Goal: Information Seeking & Learning: Learn about a topic

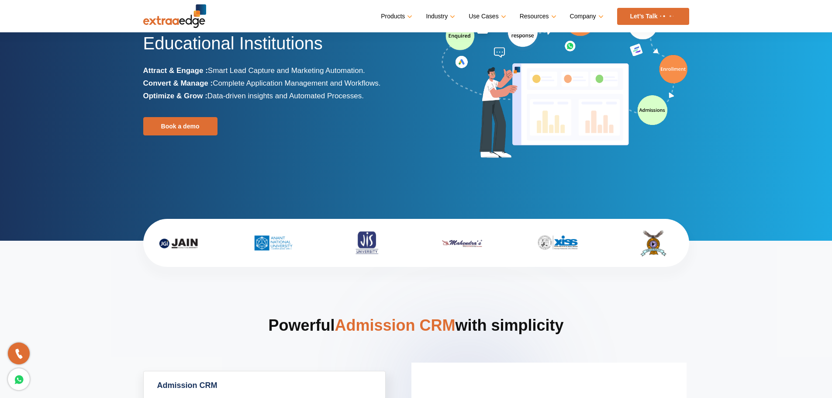
scroll to position [44, 0]
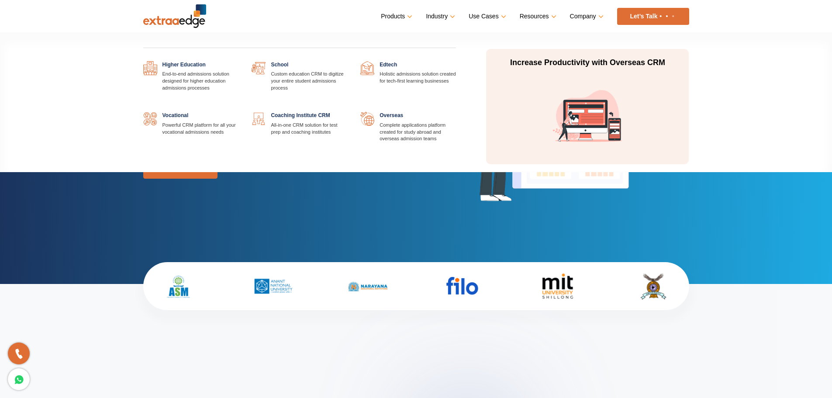
click at [456, 112] on link at bounding box center [456, 112] width 0 height 0
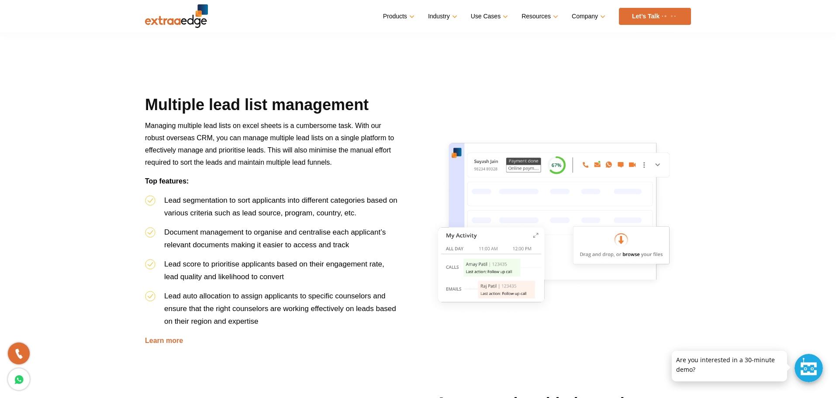
scroll to position [349, 0]
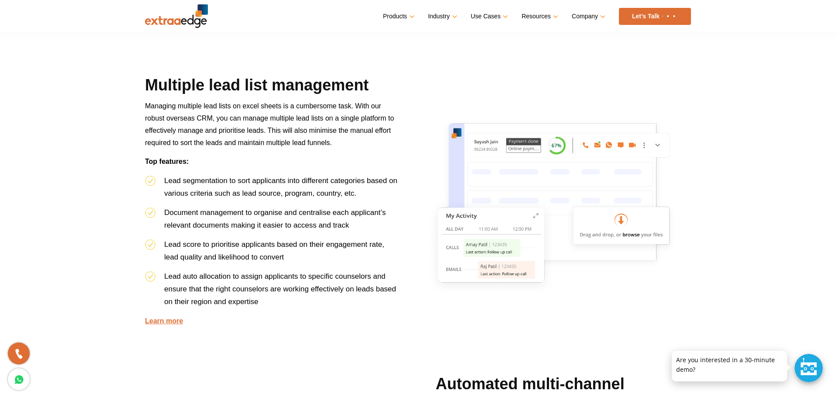
click at [162, 319] on link "Learn more" at bounding box center [164, 320] width 38 height 7
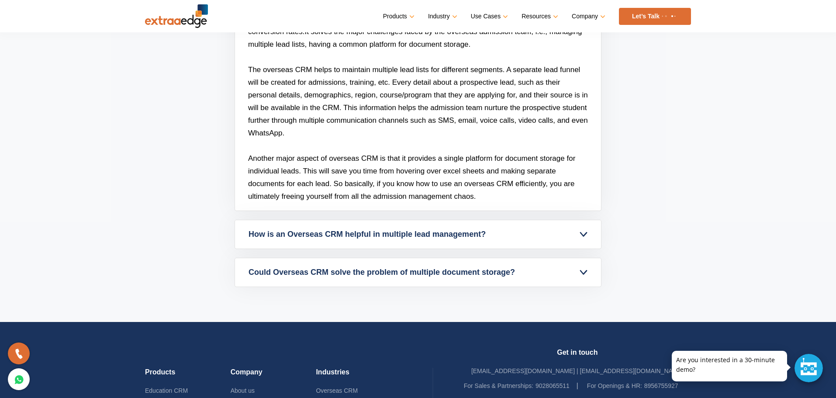
scroll to position [2795, 0]
click at [583, 232] on link "How is an Overseas CRM helpful in multiple lead management?" at bounding box center [418, 234] width 366 height 28
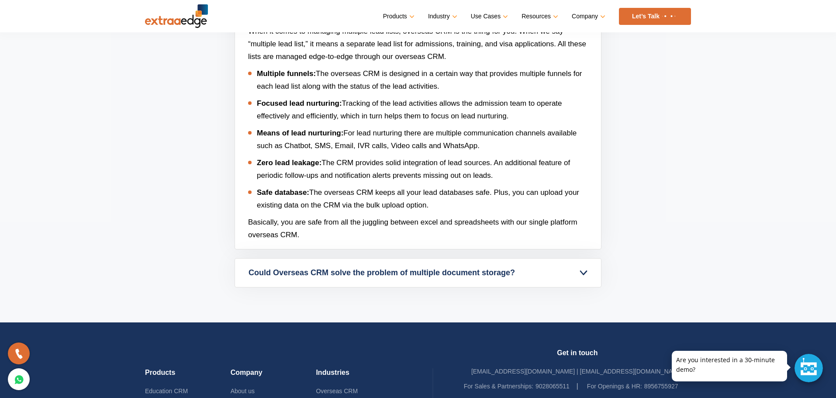
click at [583, 274] on link "Could Overseas CRM solve the problem of multiple document storage?" at bounding box center [418, 273] width 366 height 28
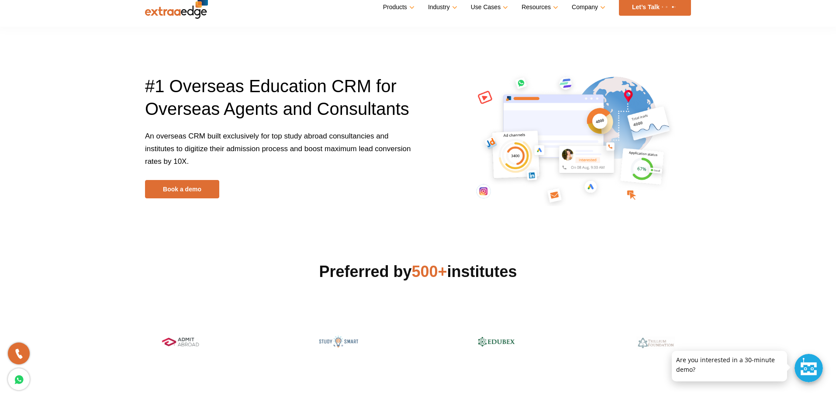
scroll to position [0, 0]
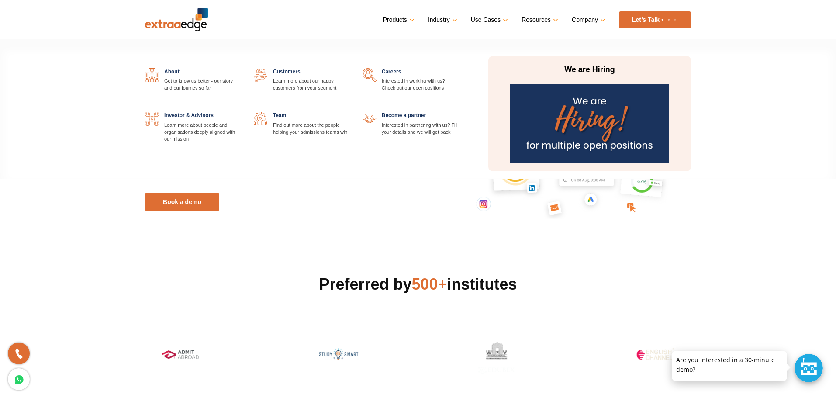
click at [601, 18] on link "Company" at bounding box center [588, 20] width 32 height 13
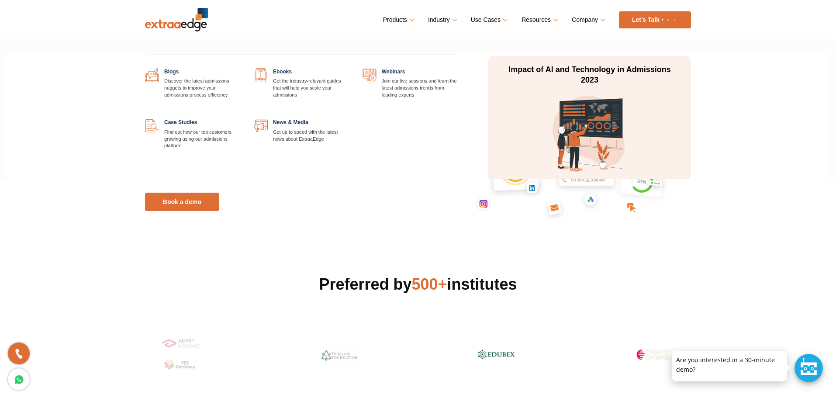
click at [552, 17] on link "Resources" at bounding box center [538, 20] width 35 height 13
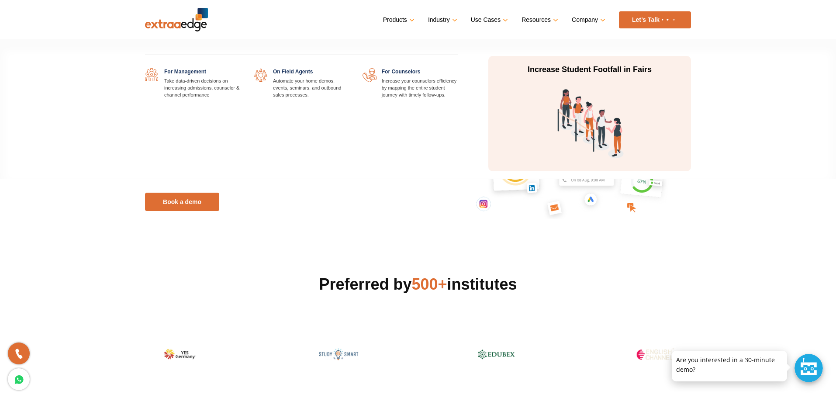
click at [504, 20] on link "Use Cases" at bounding box center [488, 20] width 35 height 13
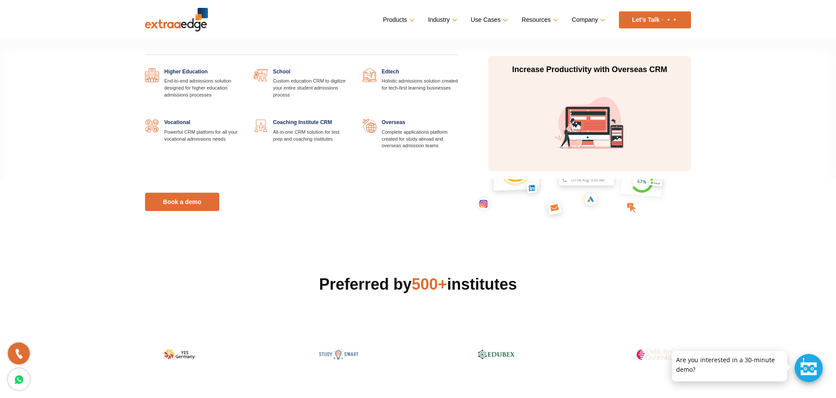
click at [451, 20] on link "Industry" at bounding box center [442, 20] width 28 height 13
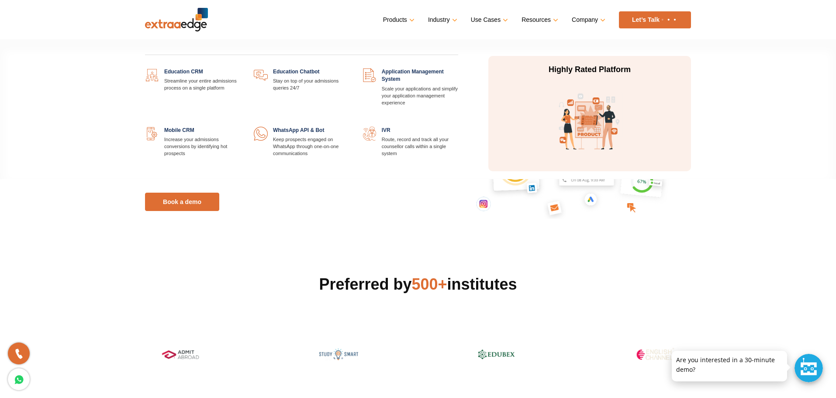
click at [407, 22] on link "Products" at bounding box center [398, 20] width 30 height 13
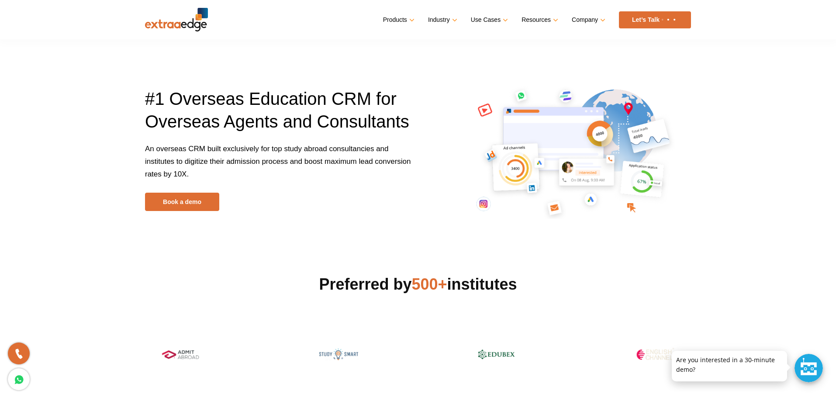
click at [819, 195] on section "#1 Overseas Education CRM for Overseas Agents and Consultants An overseas CRM b…" at bounding box center [418, 118] width 836 height 237
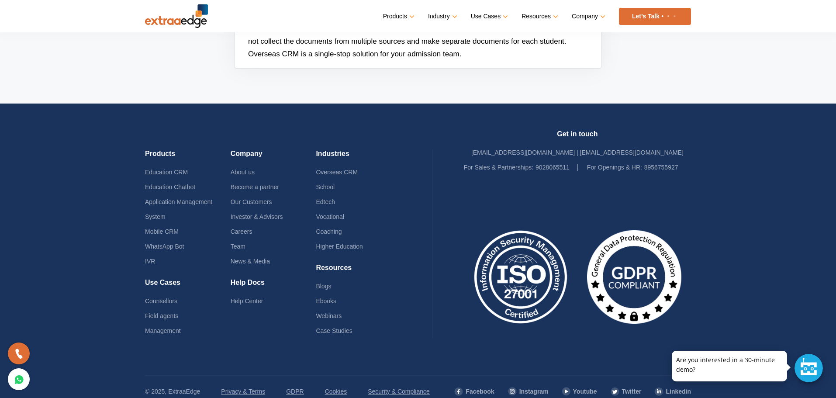
scroll to position [2908, 0]
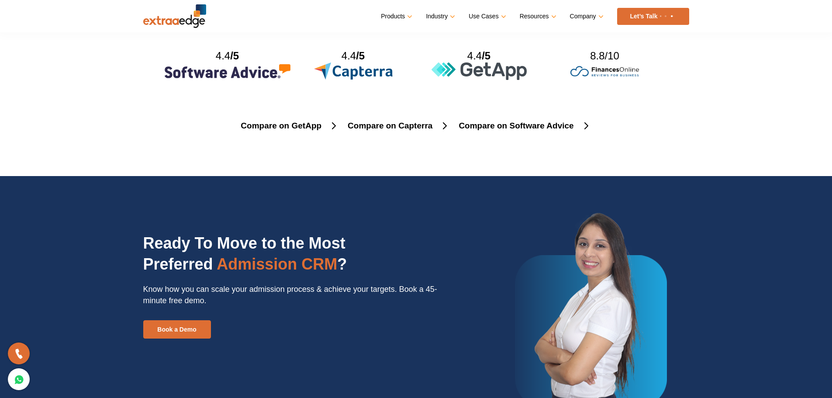
scroll to position [2447, 0]
